Goal: Task Accomplishment & Management: Manage account settings

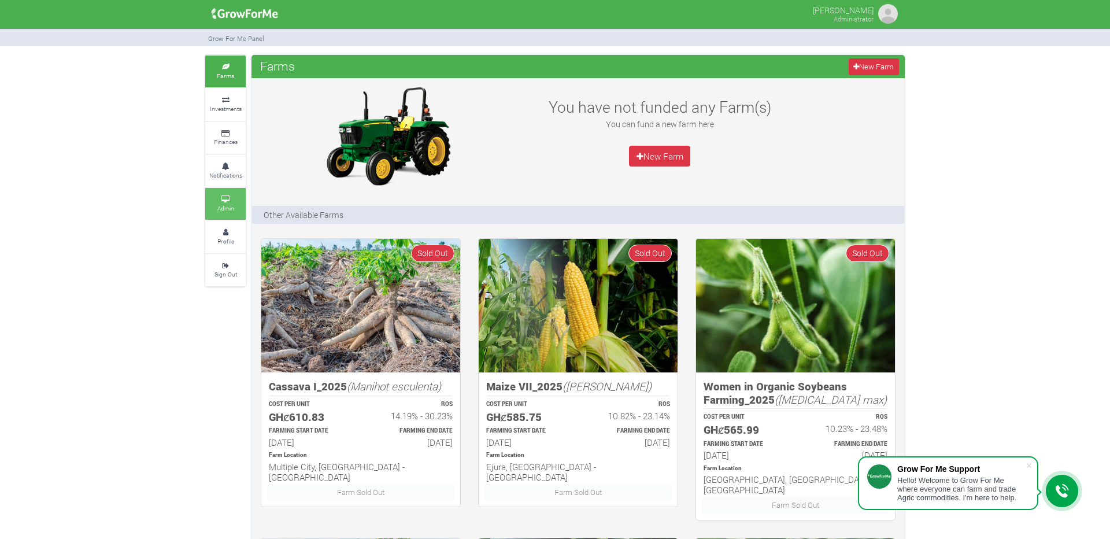
click at [230, 204] on link "Admin" at bounding box center [225, 204] width 40 height 32
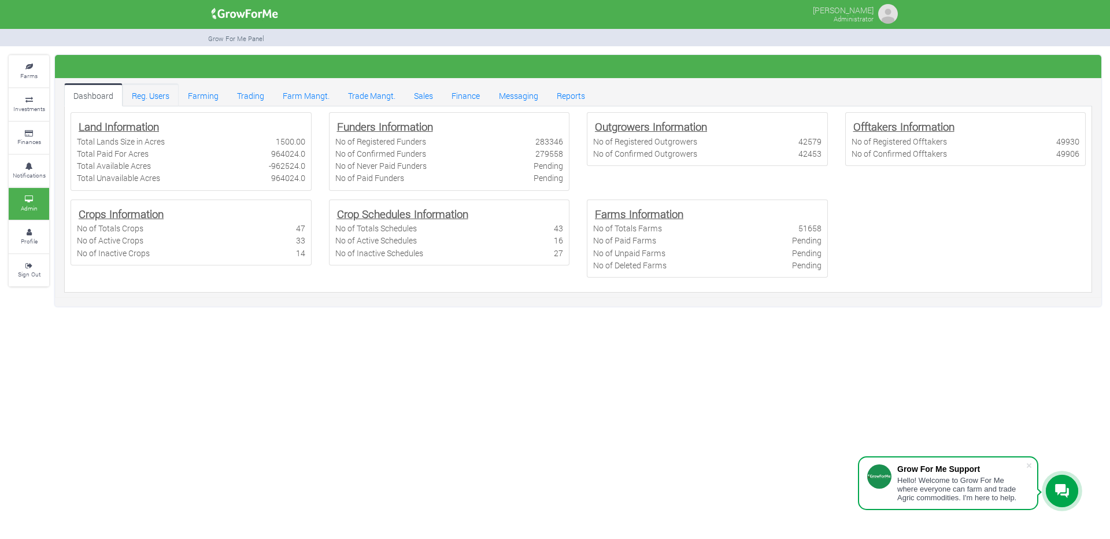
click at [153, 94] on link "Reg. Users" at bounding box center [151, 94] width 56 height 23
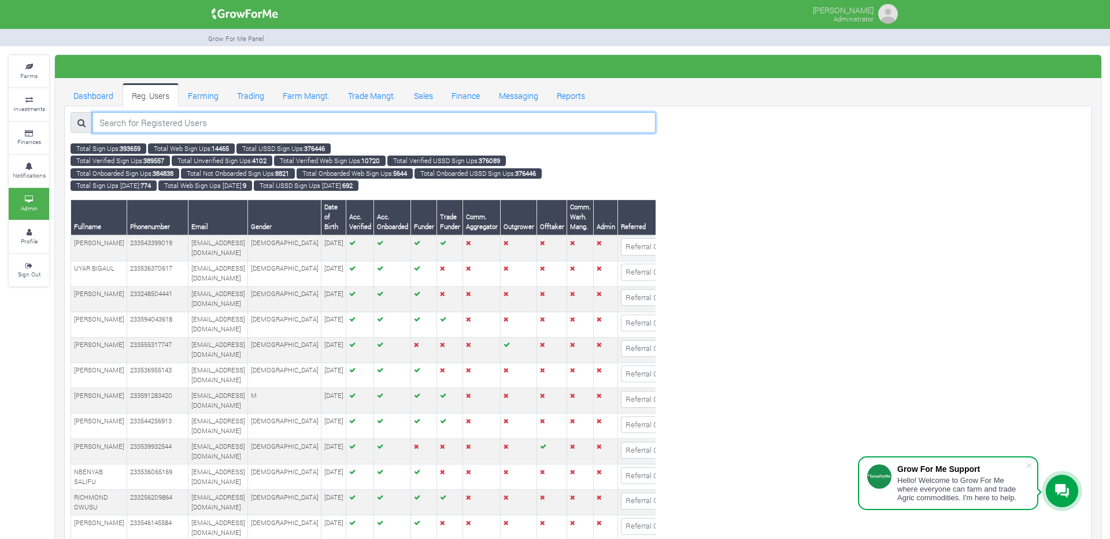
click at [201, 115] on input "search" at bounding box center [374, 122] width 563 height 21
paste input "233559688194"
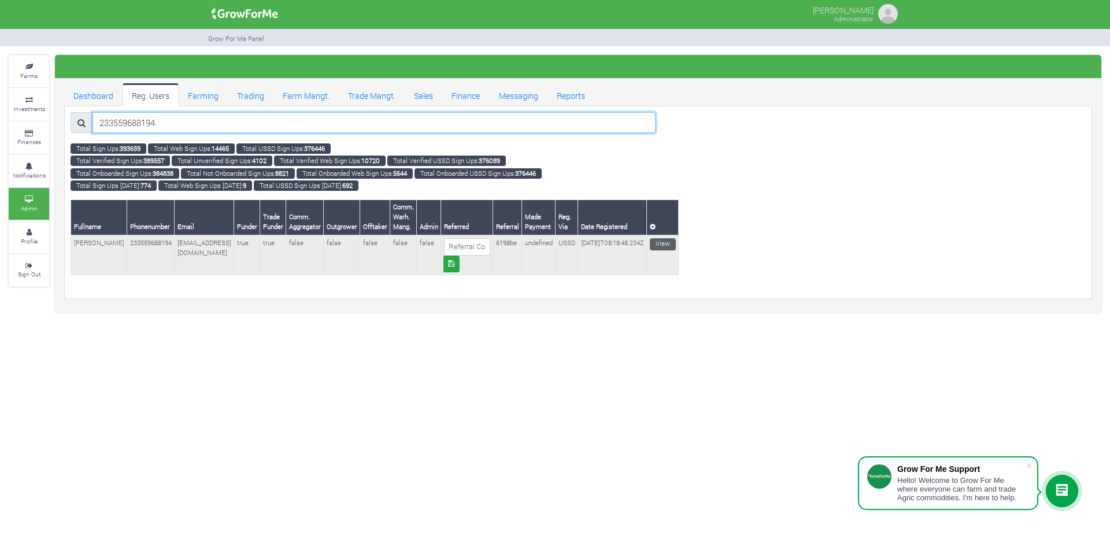
type input "233559688194"
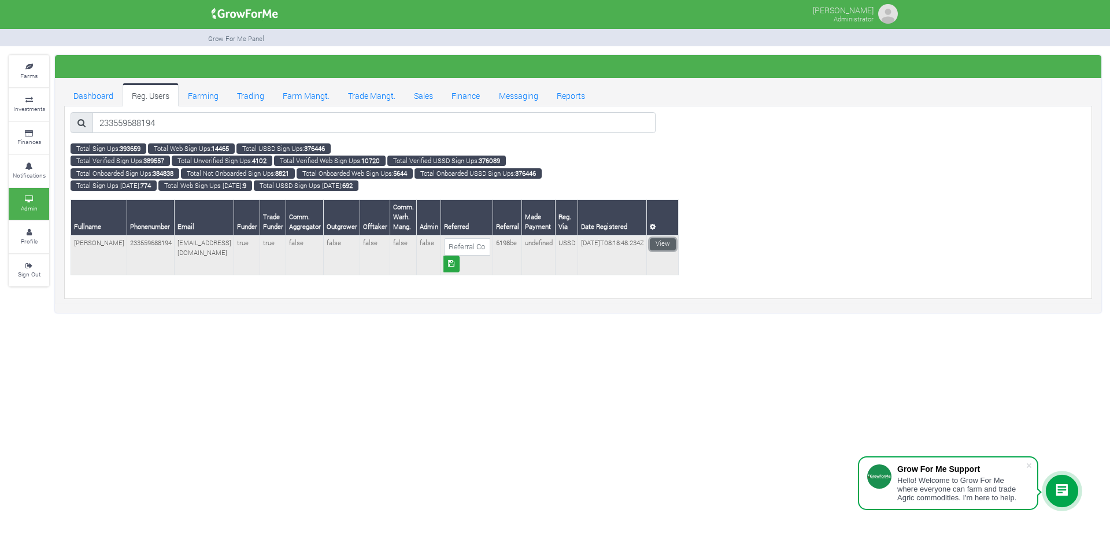
click at [676, 246] on link "View" at bounding box center [663, 244] width 26 height 12
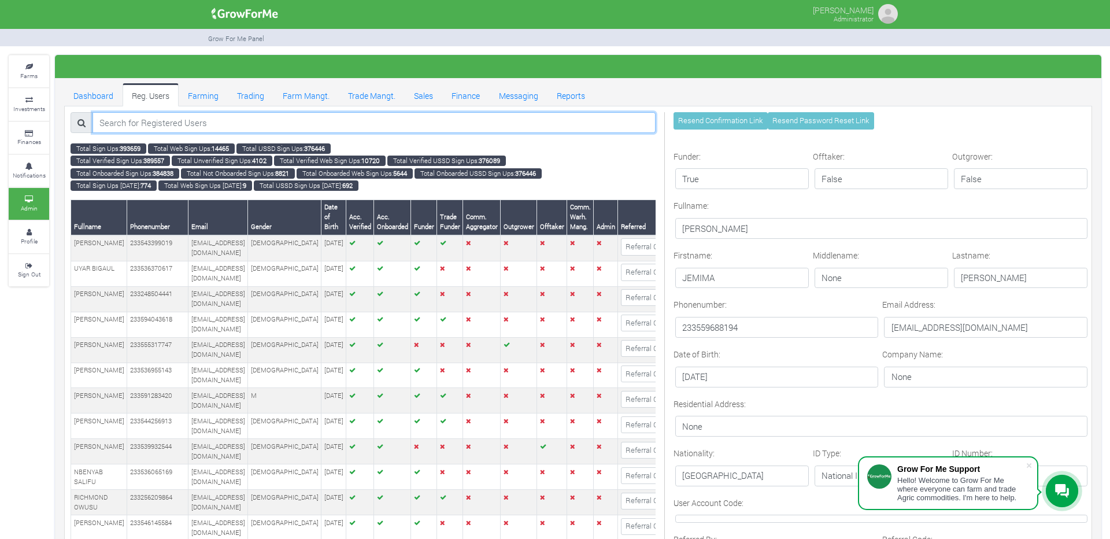
click at [332, 120] on input "search" at bounding box center [374, 122] width 563 height 21
paste input "233592777139"
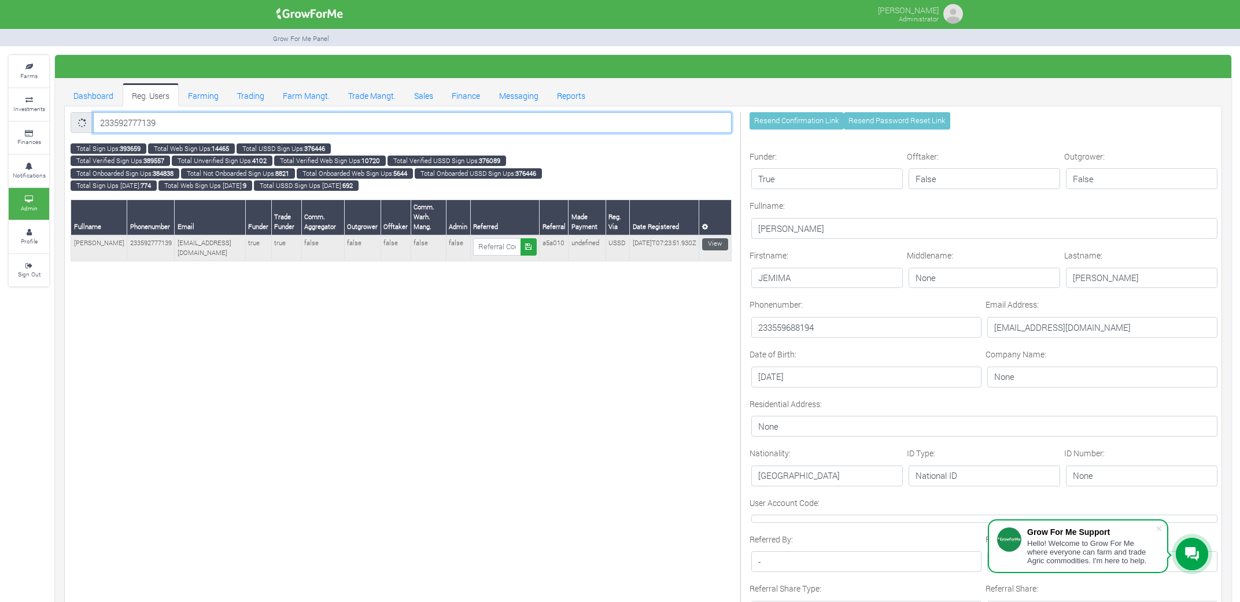
type input "233592777139"
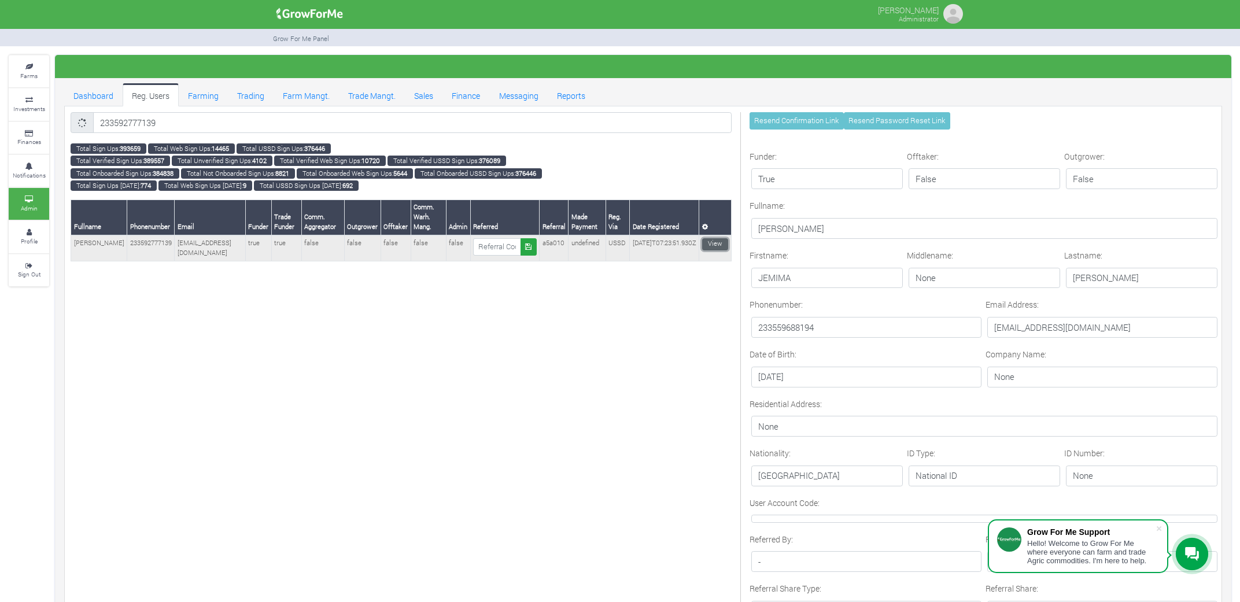
click at [718, 246] on link "View" at bounding box center [715, 244] width 26 height 12
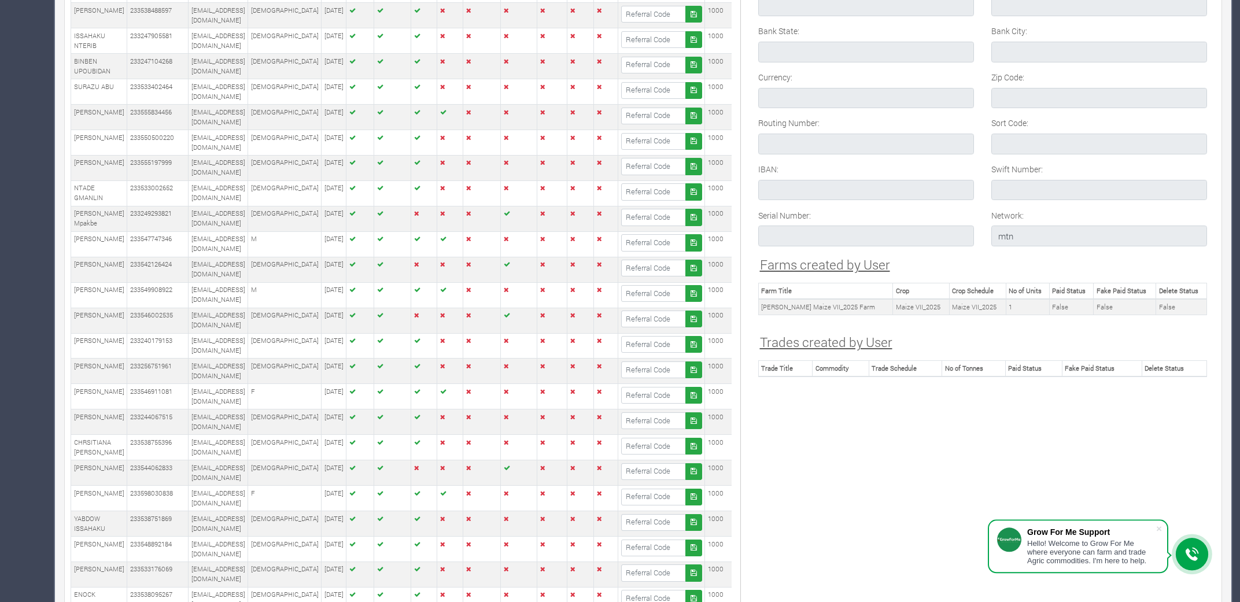
scroll to position [840, 0]
